Goal: Information Seeking & Learning: Learn about a topic

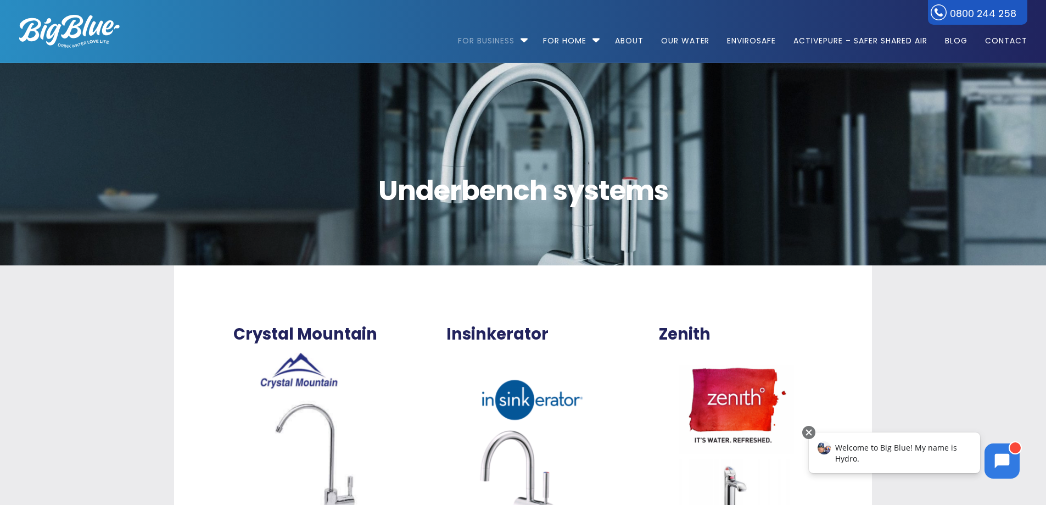
click at [297, 105] on div "Underbench systems" at bounding box center [523, 164] width 876 height 202
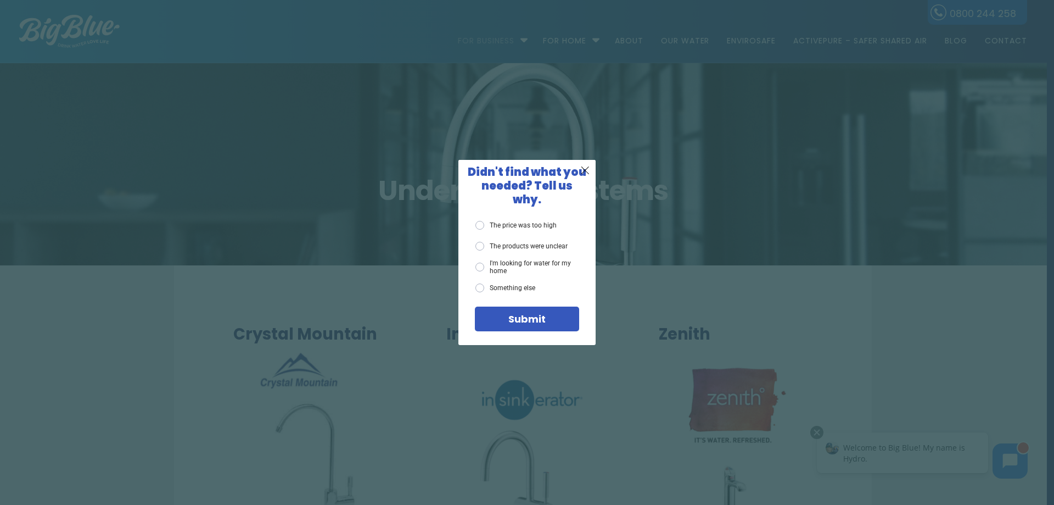
click at [582, 177] on span "X" at bounding box center [585, 170] width 10 height 14
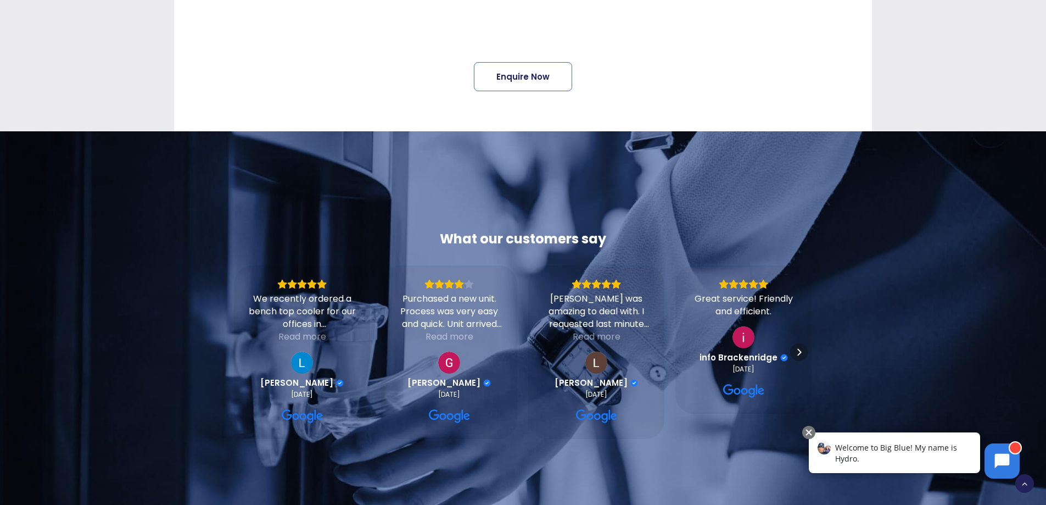
scroll to position [714, 0]
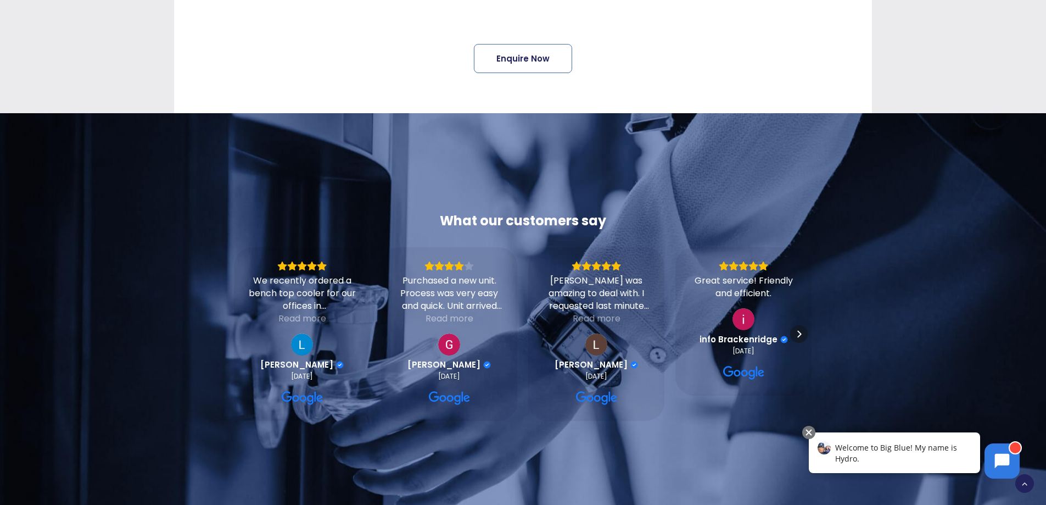
click at [310, 312] on div "Read more" at bounding box center [302, 318] width 48 height 13
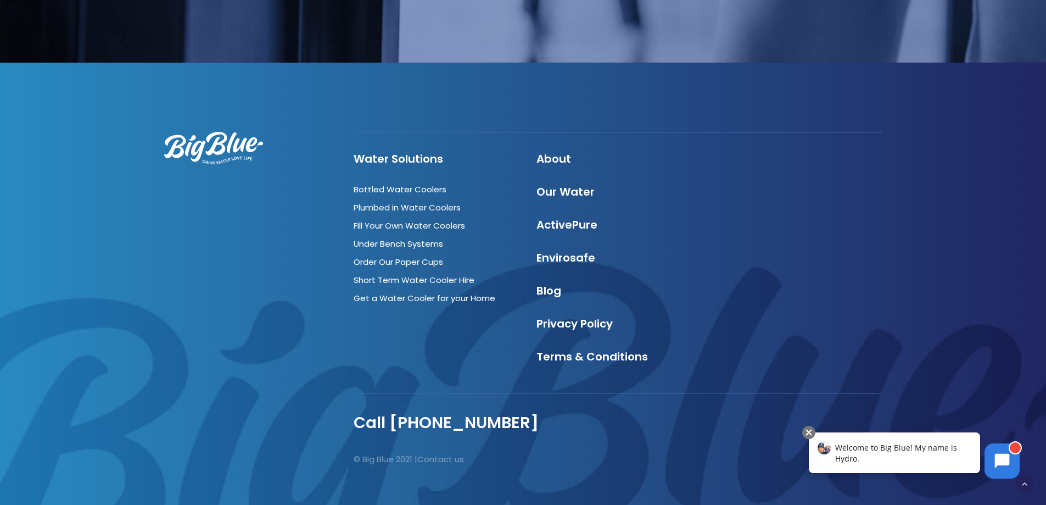
scroll to position [1284, 0]
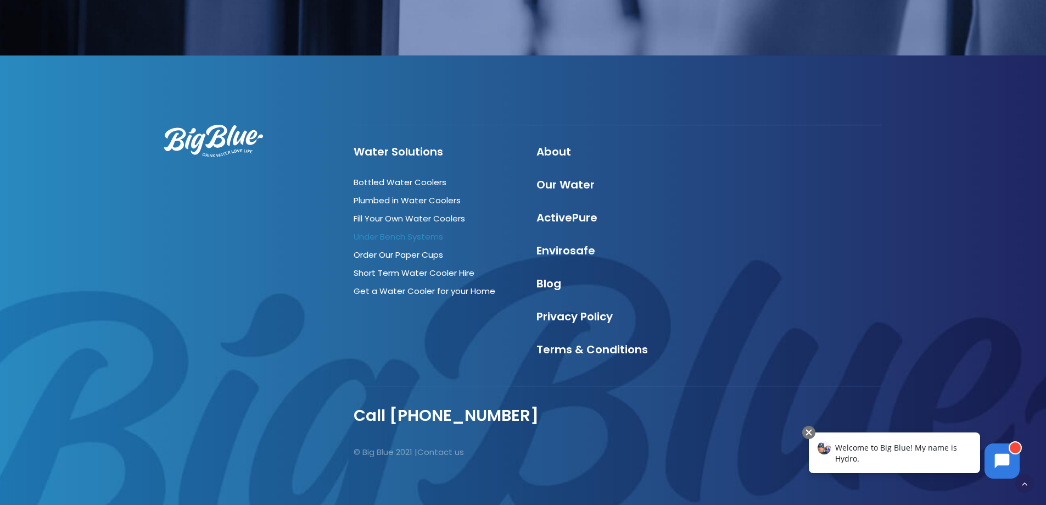
click at [419, 231] on link "Under Bench Systems" at bounding box center [399, 237] width 90 height 12
